Goal: Task Accomplishment & Management: Use online tool/utility

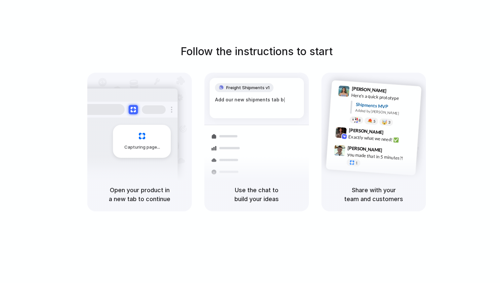
click at [250, 142] on div at bounding box center [250, 142] width 0 height 0
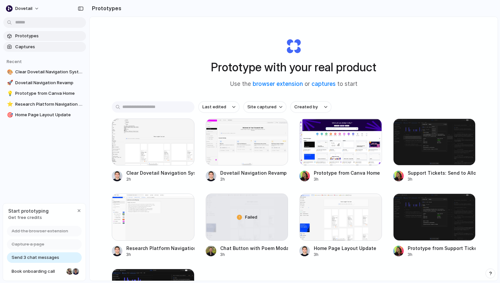
click at [22, 46] on span "Captures" at bounding box center [49, 47] width 68 height 7
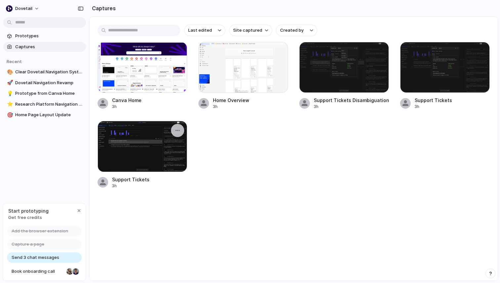
click at [145, 156] on div at bounding box center [143, 146] width 90 height 51
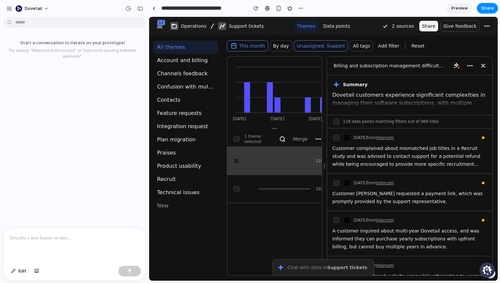
click at [65, 244] on div at bounding box center [75, 246] width 142 height 35
